Goal: Find contact information: Find contact information

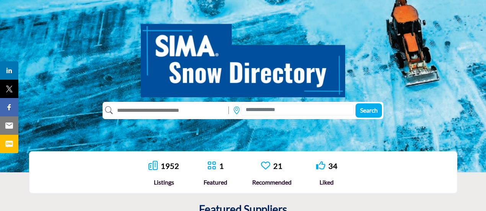
scroll to position [77, 0]
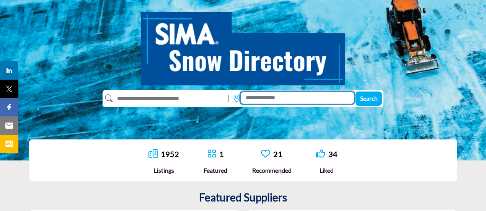
click at [259, 98] on input at bounding box center [297, 98] width 113 height 12
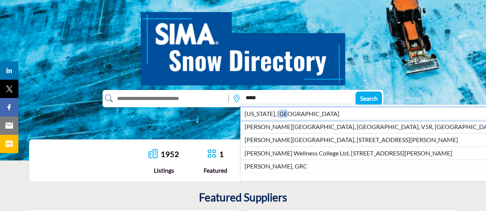
drag, startPoint x: 279, startPoint y: 116, endPoint x: 284, endPoint y: 113, distance: 5.2
click at [284, 113] on li "[US_STATE], [GEOGRAPHIC_DATA]" at bounding box center [370, 113] width 261 height 13
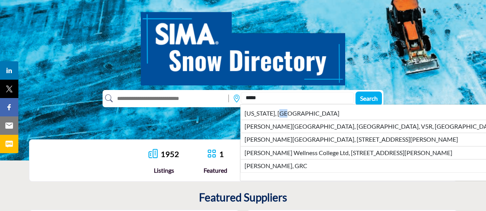
type input "**********"
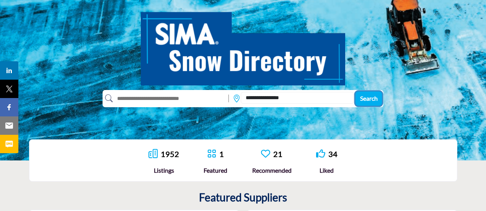
click at [370, 98] on span "Search" at bounding box center [369, 98] width 18 height 7
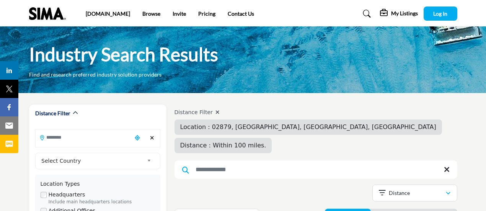
type input "**********"
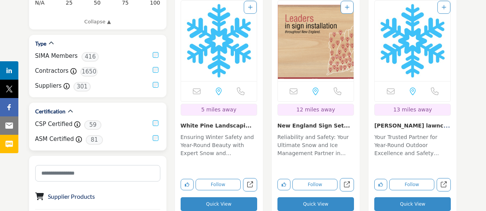
scroll to position [268, 0]
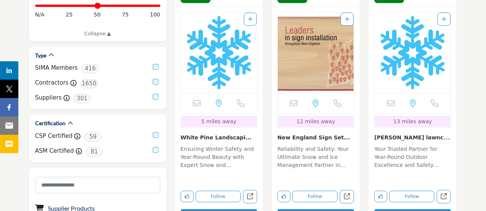
drag, startPoint x: 179, startPoint y: 117, endPoint x: 239, endPoint y: 117, distance: 60.1
click at [242, 116] on div "Email is currently unavailable for this contact. [GEOGRAPHIC_DATA], [GEOGRAPHIC…" at bounding box center [219, 118] width 88 height 222
copy link "White Pine Landscapi..."
drag, startPoint x: 373, startPoint y: 117, endPoint x: 436, endPoint y: 121, distance: 62.9
click at [436, 121] on div "Email is currently unavailable for this contact. RI, USA 13 miles away" at bounding box center [412, 118] width 88 height 222
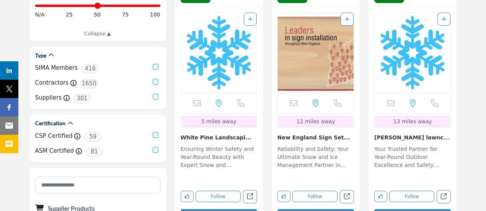
copy link "A.Weaver lawncare an..."
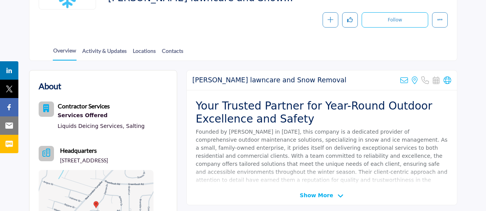
scroll to position [153, 0]
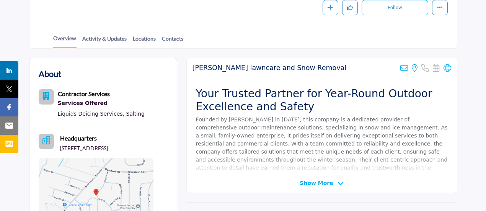
click at [307, 185] on span "Show More" at bounding box center [316, 183] width 33 height 8
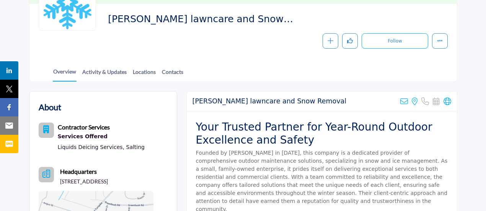
scroll to position [115, 0]
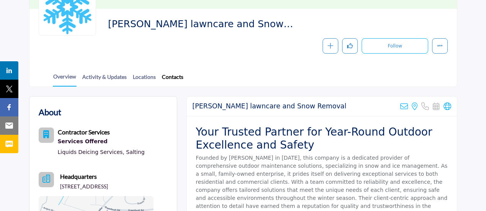
click at [170, 78] on link "Contacts" at bounding box center [172, 79] width 22 height 13
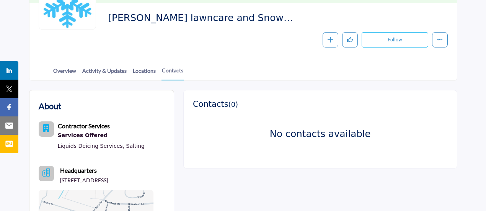
scroll to position [77, 0]
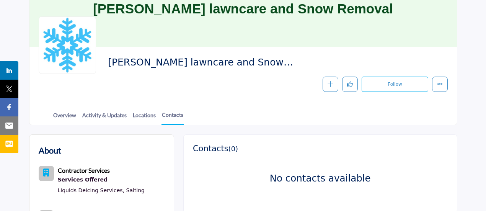
drag, startPoint x: 111, startPoint y: 65, endPoint x: 279, endPoint y: 59, distance: 168.5
click at [279, 59] on span "A.Weaver lawncare and Snow Removal" at bounding box center [212, 62] width 209 height 13
copy span "A.Weaver lawncare and Snow Removal"
